Goal: Task Accomplishment & Management: Complete application form

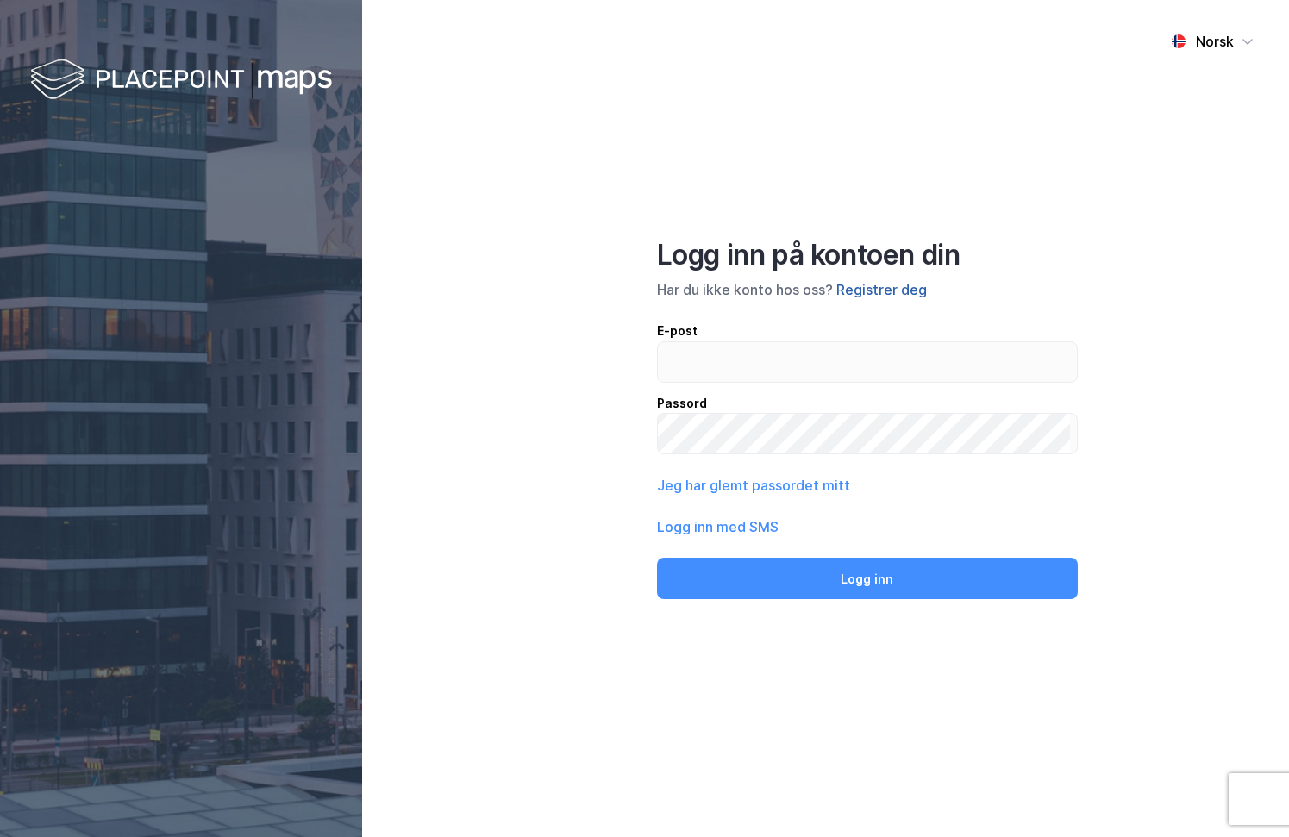
click at [927, 279] on button "Registrer deg" at bounding box center [881, 289] width 91 height 21
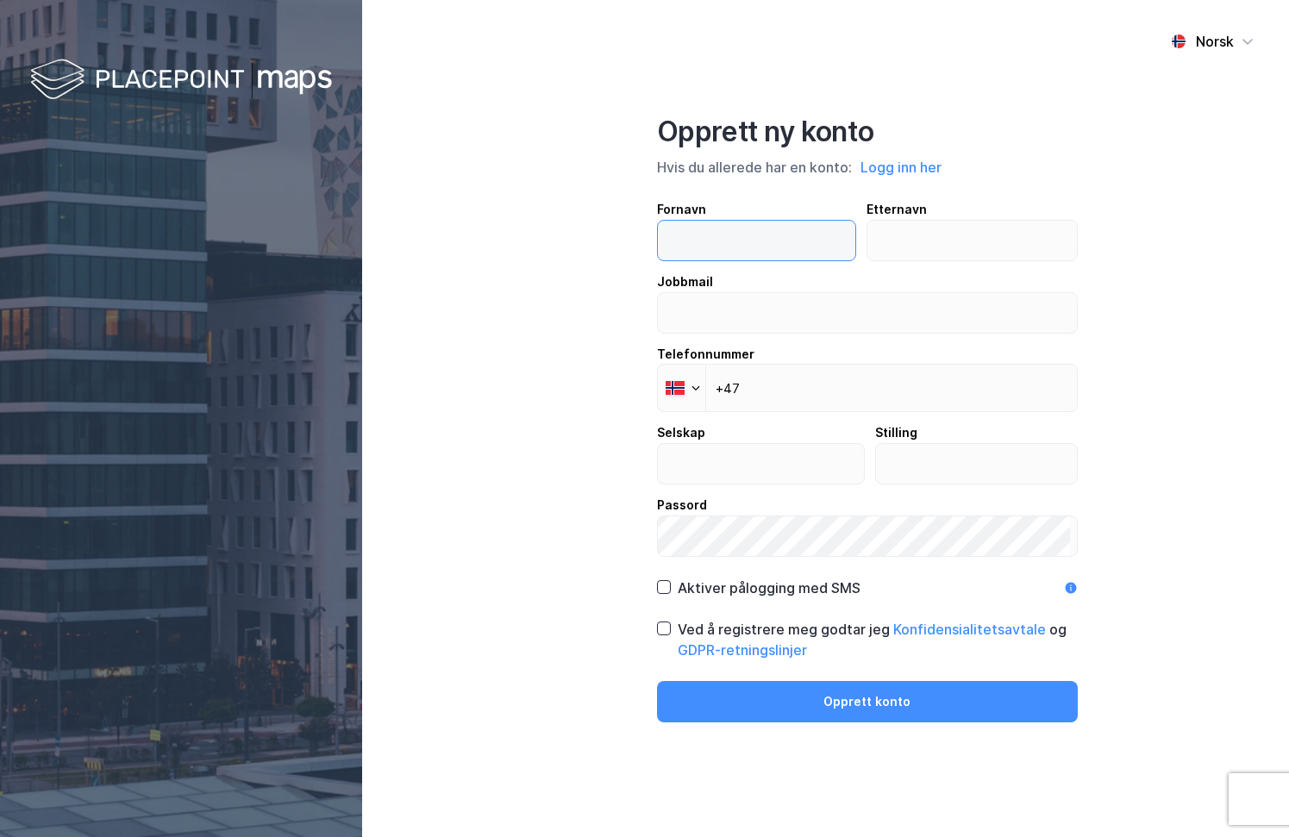
click at [697, 221] on input "text" at bounding box center [753, 241] width 191 height 40
type input "Geir"
type input "s"
type input "Skuterud"
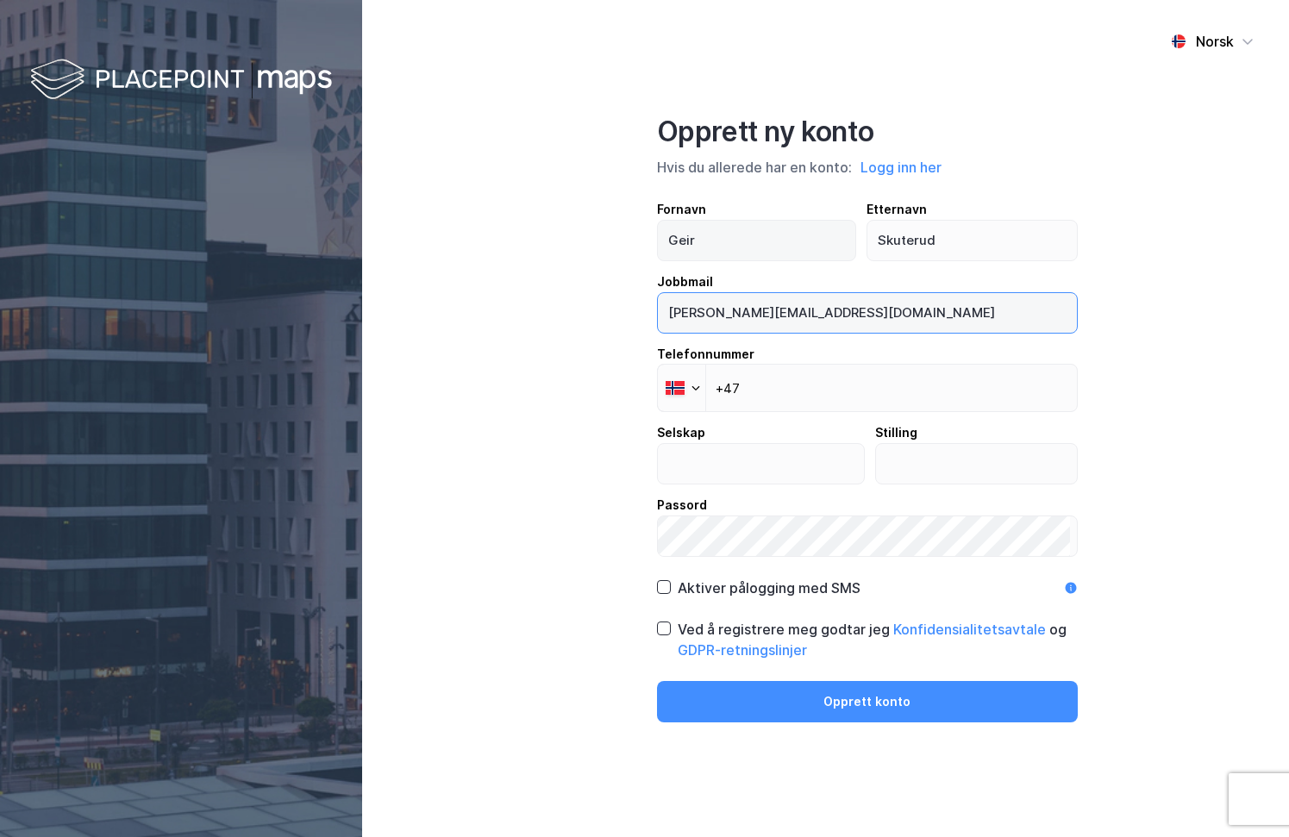
type input "[PERSON_NAME][EMAIL_ADDRESS][DOMAIN_NAME]"
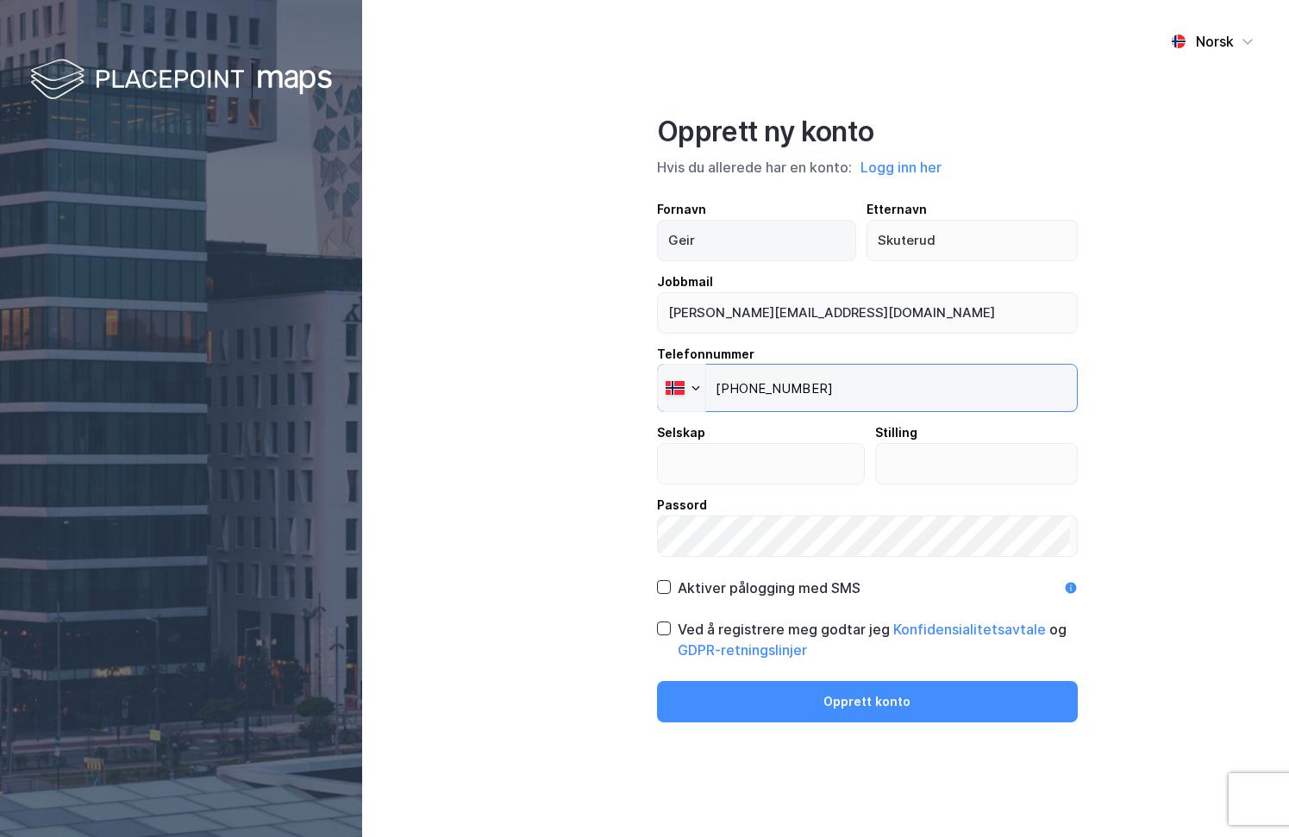
type input "[PHONE_NUMBER]"
type input "TINE SA"
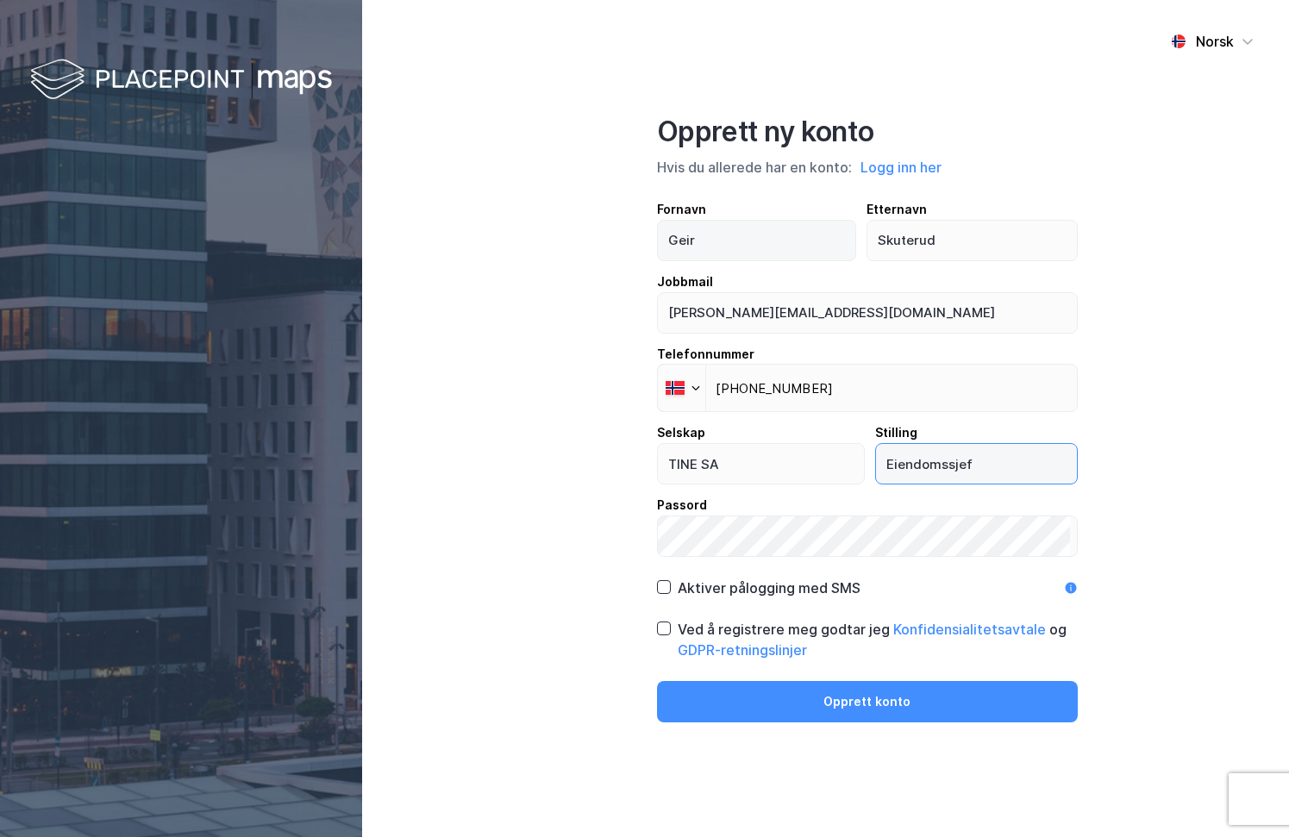
type input "Eiendomssjef"
click at [1066, 536] on div at bounding box center [1066, 536] width 0 height 0
click at [578, 570] on div "Norsk Opprett ny konto Hvis du allerede har en konto: Logg inn her Fornavn [PER…" at bounding box center [825, 418] width 927 height 837
click at [669, 634] on icon at bounding box center [664, 628] width 12 height 12
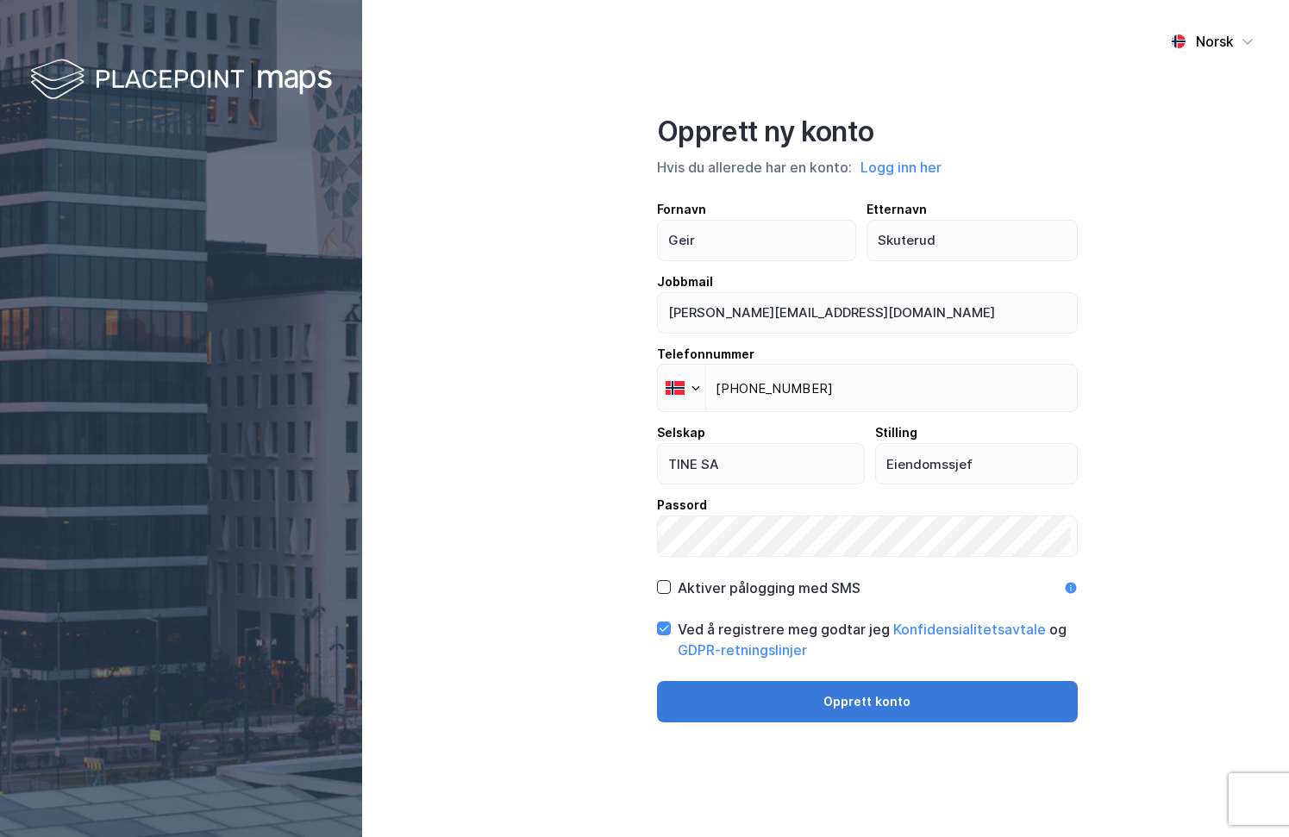
click at [876, 722] on button "Opprett konto" at bounding box center [867, 701] width 421 height 41
